Goal: Information Seeking & Learning: Learn about a topic

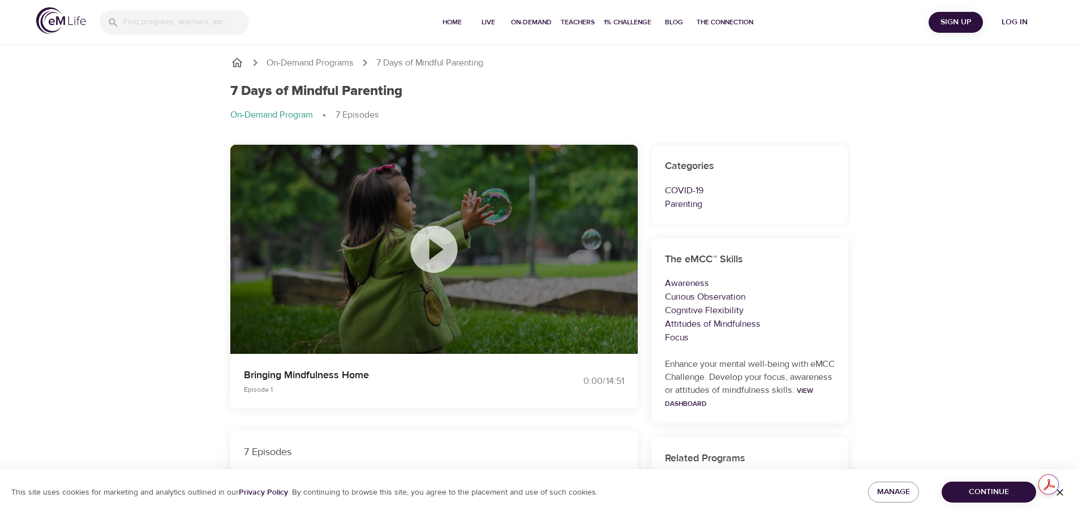
click at [432, 238] on icon at bounding box center [433, 249] width 47 height 47
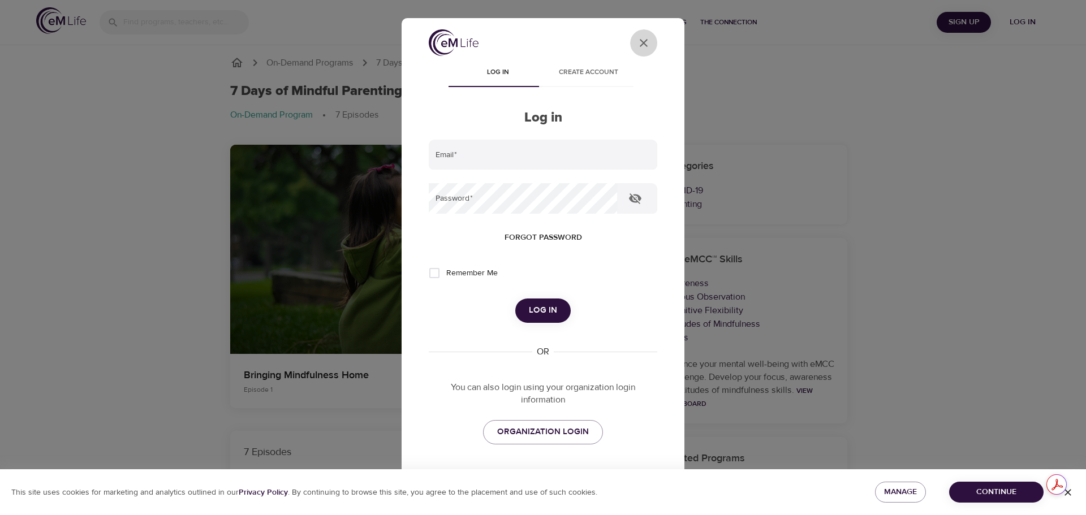
click at [637, 38] on icon "User Profile" at bounding box center [644, 43] width 14 height 14
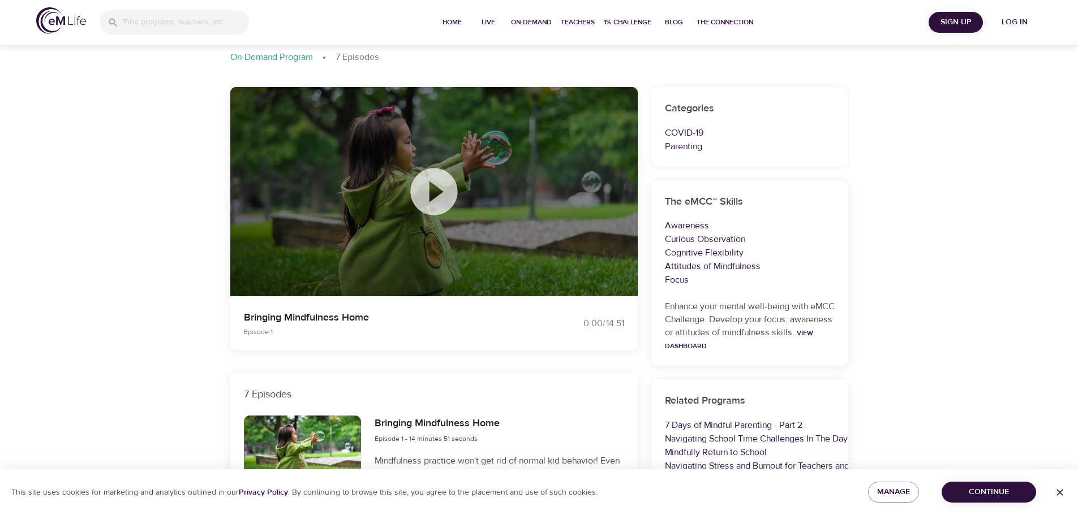
scroll to position [227, 0]
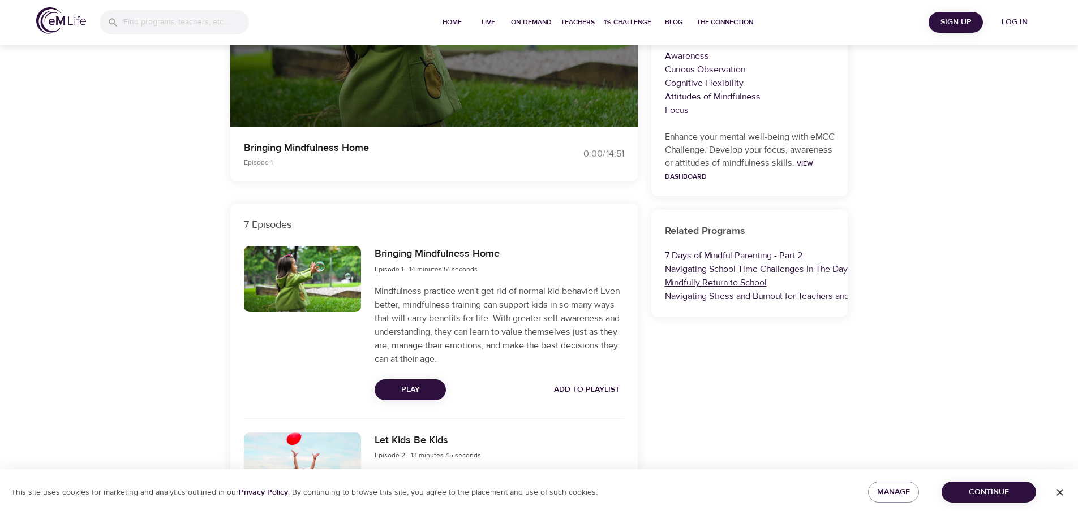
click at [704, 283] on link "Mindfully Return to School" at bounding box center [716, 282] width 102 height 11
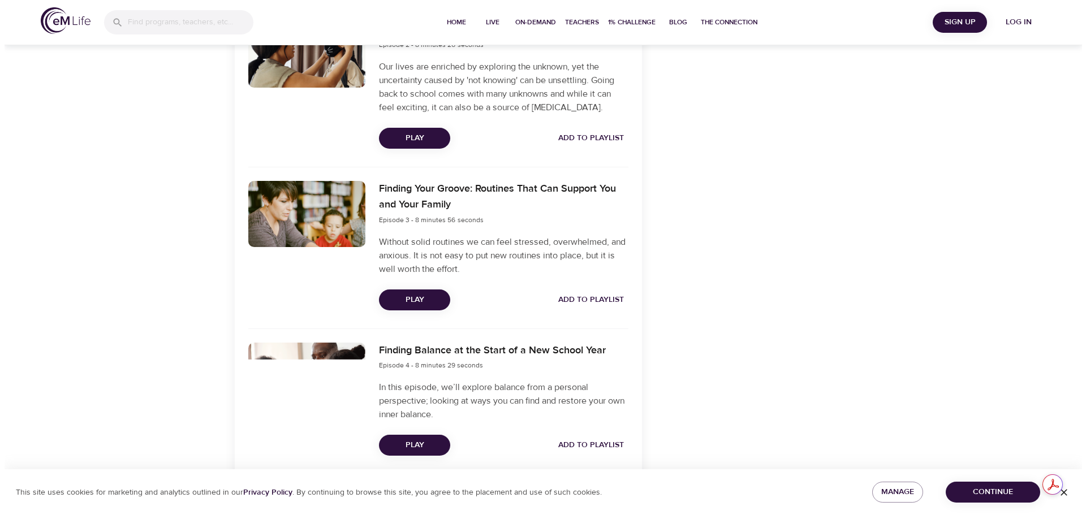
scroll to position [770, 0]
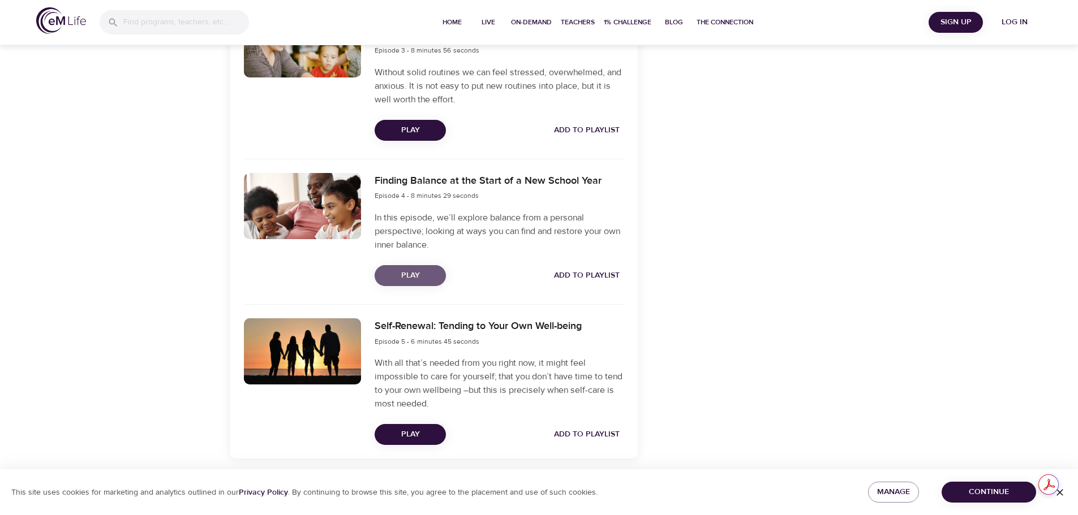
click at [405, 276] on span "Play" at bounding box center [410, 276] width 53 height 14
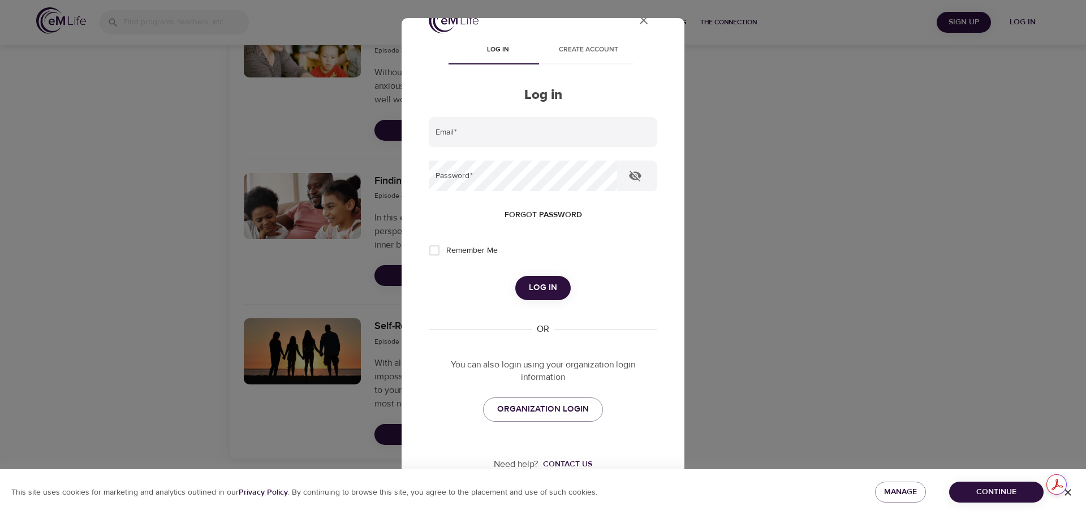
scroll to position [32, 0]
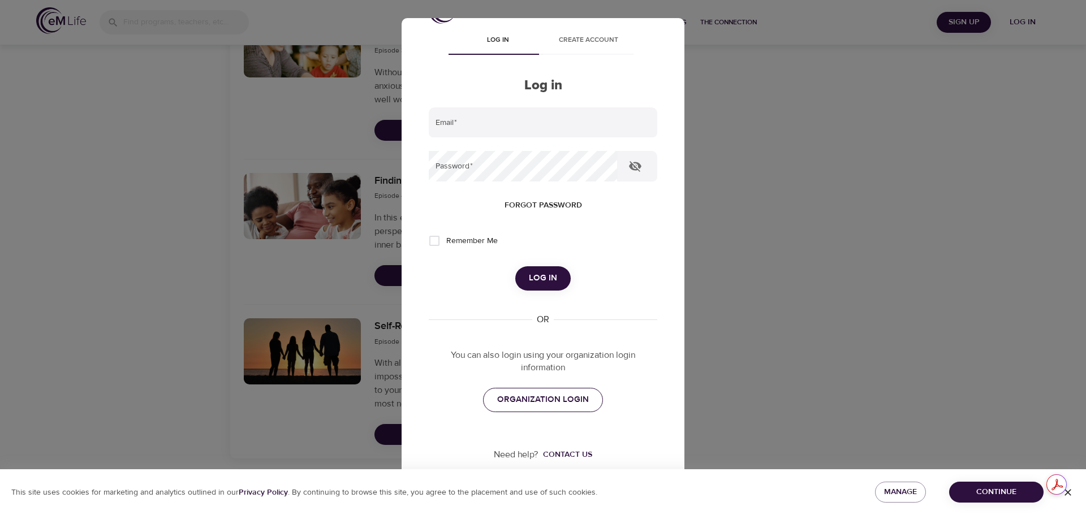
click at [515, 407] on span "ORGANIZATION LOGIN" at bounding box center [543, 400] width 92 height 15
